Goal: Task Accomplishment & Management: Manage account settings

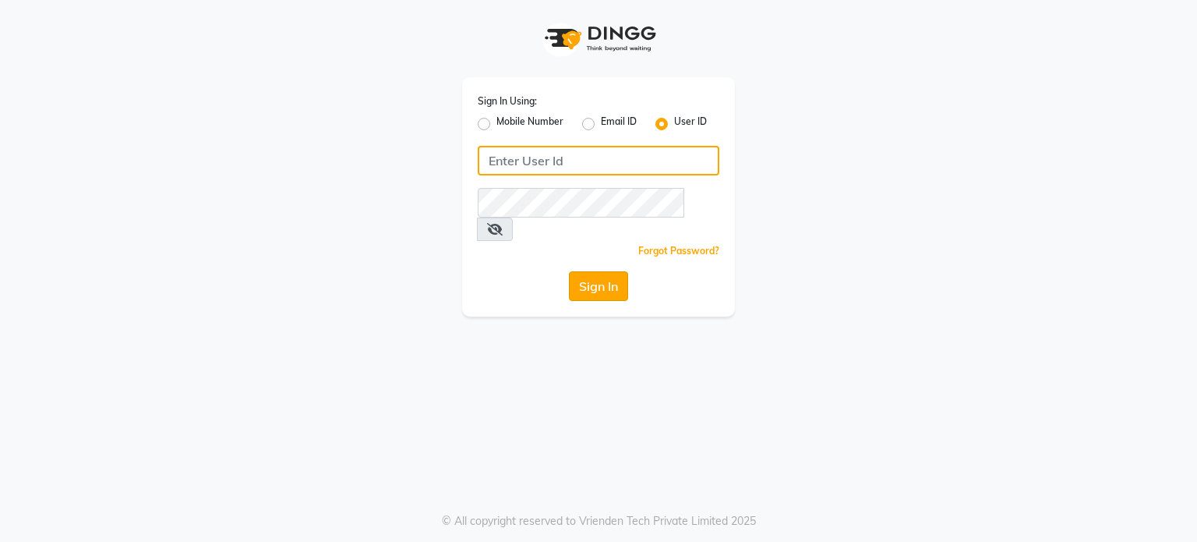
type input "cocomelon"
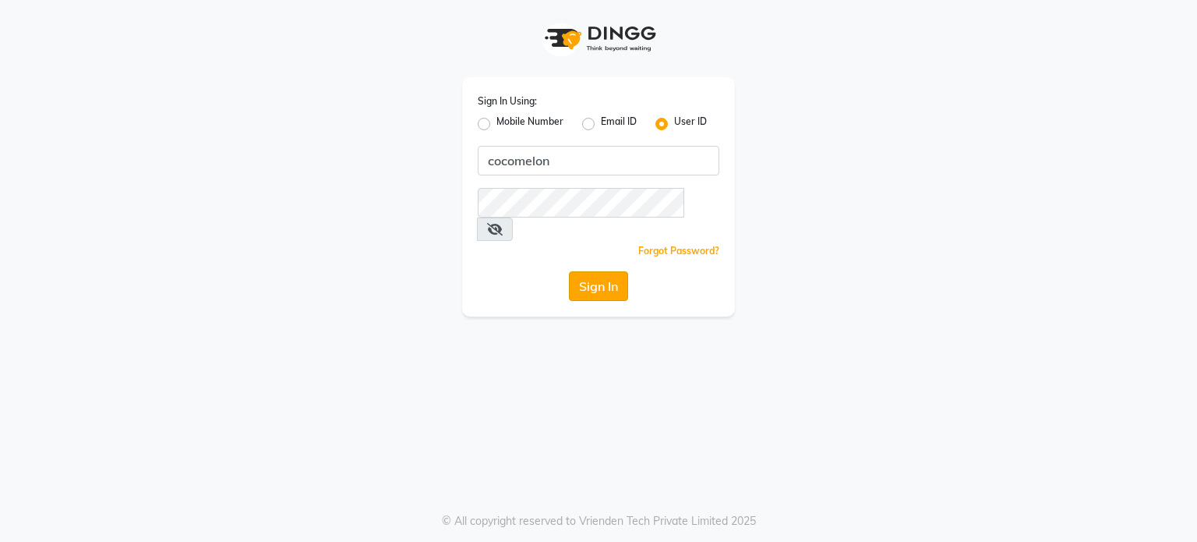
click at [617, 271] on button "Sign In" at bounding box center [598, 286] width 59 height 30
